Goal: Task Accomplishment & Management: Manage account settings

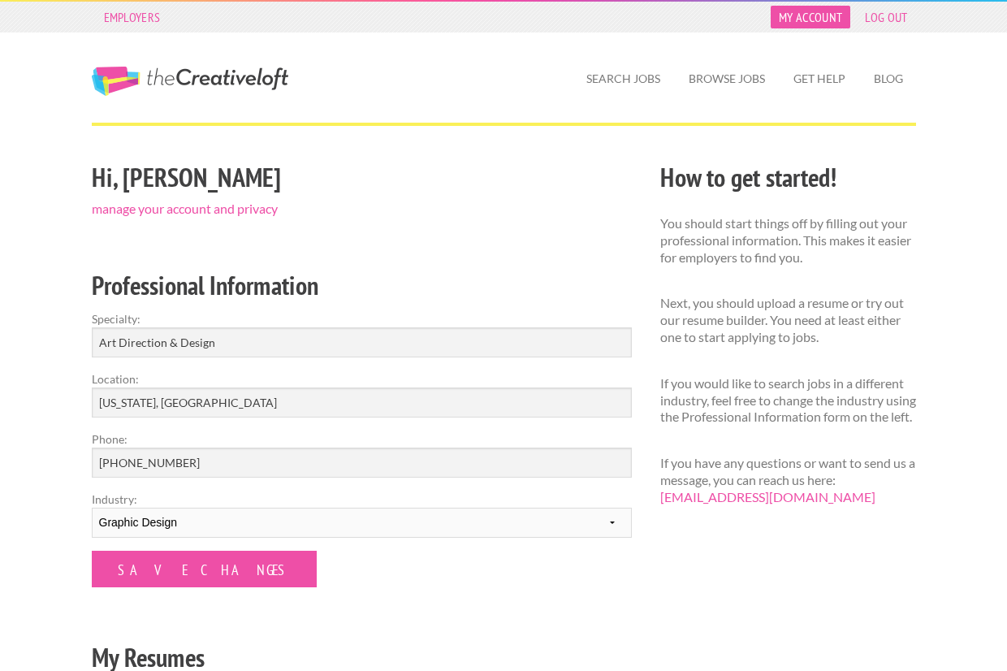
click at [815, 21] on link "My Account" at bounding box center [810, 17] width 80 height 23
click at [796, 19] on link "My Account" at bounding box center [810, 17] width 80 height 23
click at [822, 86] on link "Get Help" at bounding box center [819, 78] width 78 height 37
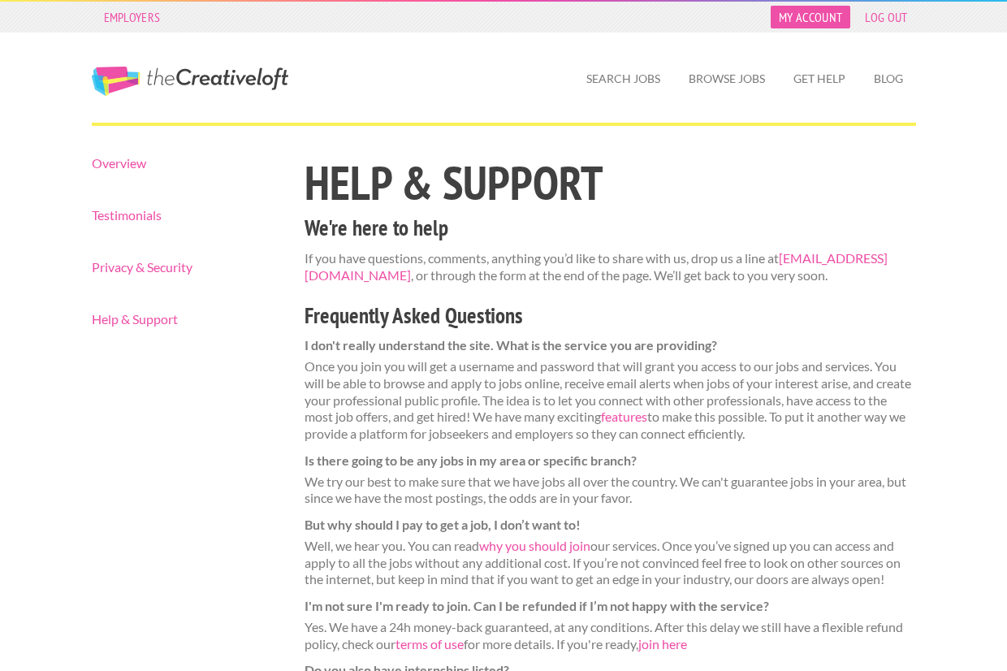
click at [827, 13] on link "My Account" at bounding box center [810, 17] width 80 height 23
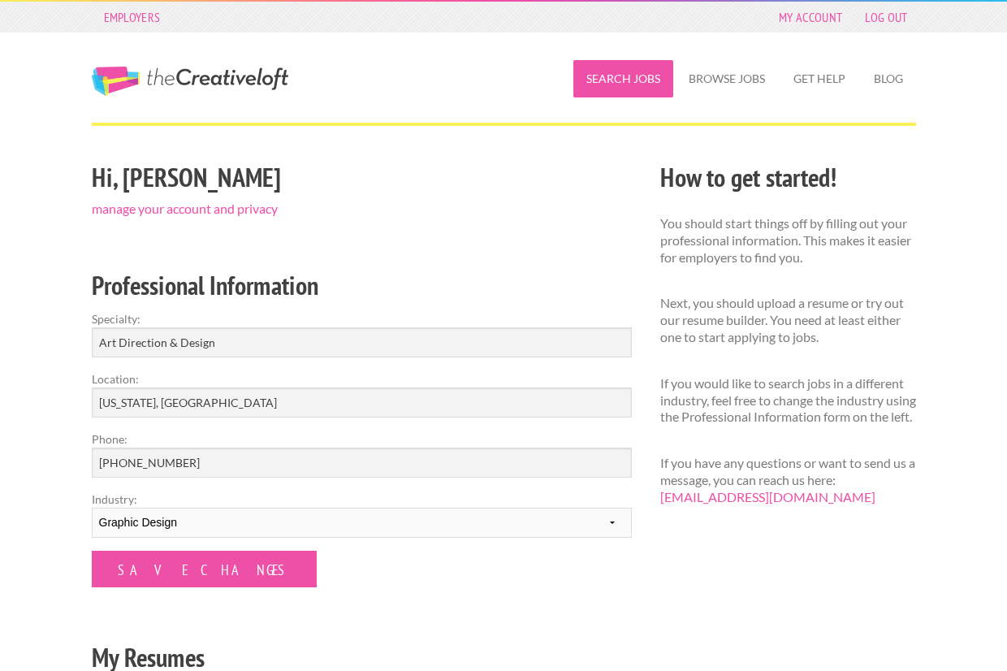
click at [651, 84] on link "Search Jobs" at bounding box center [623, 78] width 100 height 37
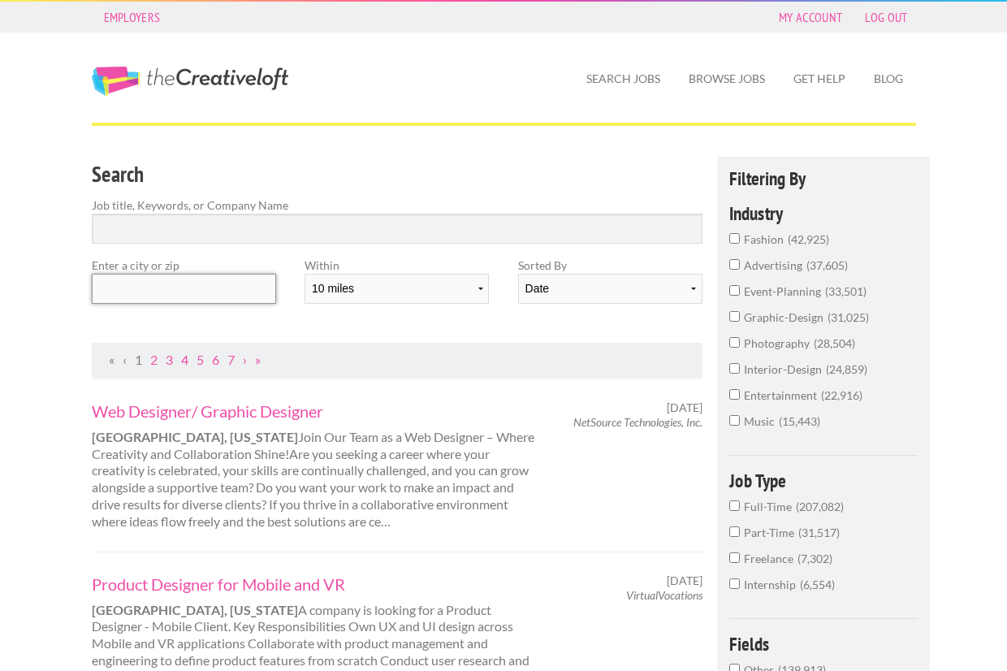
drag, startPoint x: 153, startPoint y: 283, endPoint x: 290, endPoint y: 273, distance: 137.5
click at [153, 282] on input "text" at bounding box center [184, 289] width 184 height 30
type input "33138"
click at [491, 488] on div "Web Designer/ Graphic Designer Ocala, Florida Join Our Team as a Web Designer –…" at bounding box center [317, 465] width 480 height 130
click at [802, 15] on link "My Account" at bounding box center [810, 17] width 80 height 23
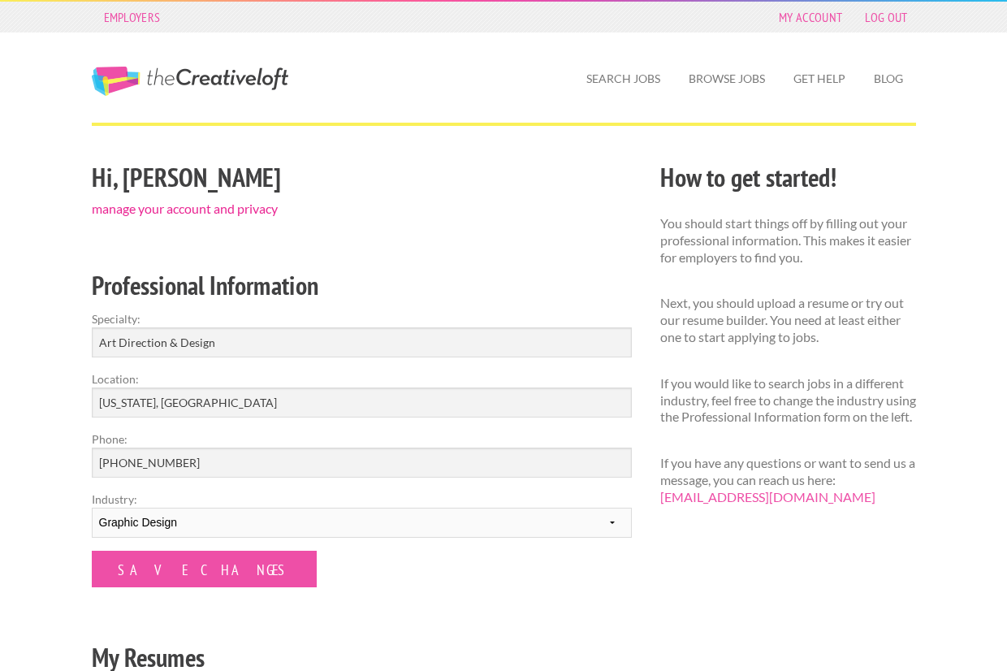
click at [125, 210] on link "manage your account and privacy" at bounding box center [185, 208] width 186 height 15
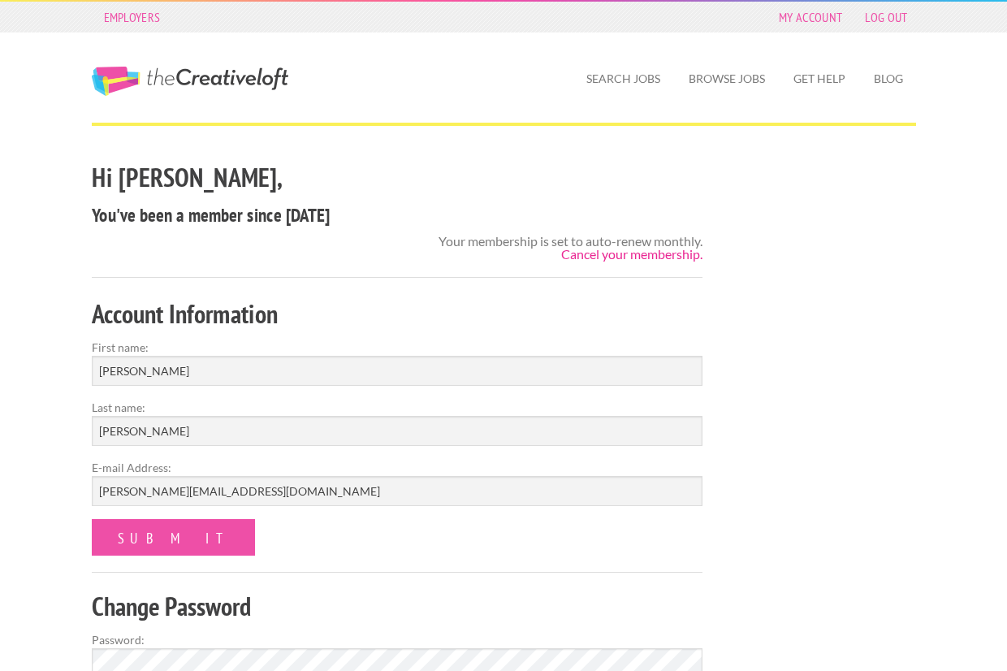
click at [587, 255] on link "Cancel your membership." at bounding box center [631, 253] width 141 height 15
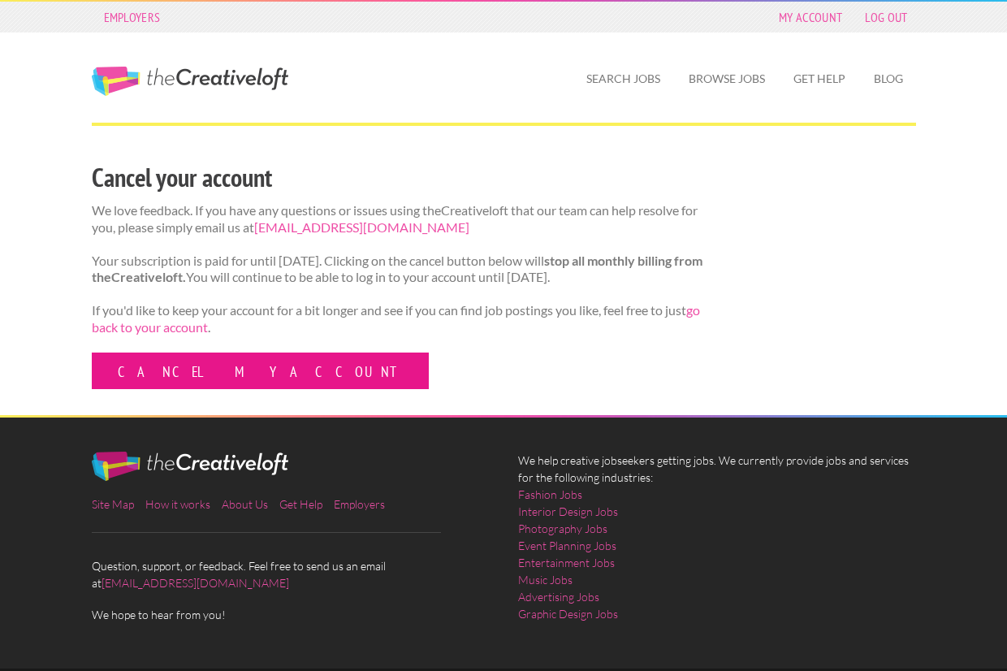
click at [175, 389] on link "Cancel my account" at bounding box center [260, 370] width 337 height 37
